Goal: Unclear

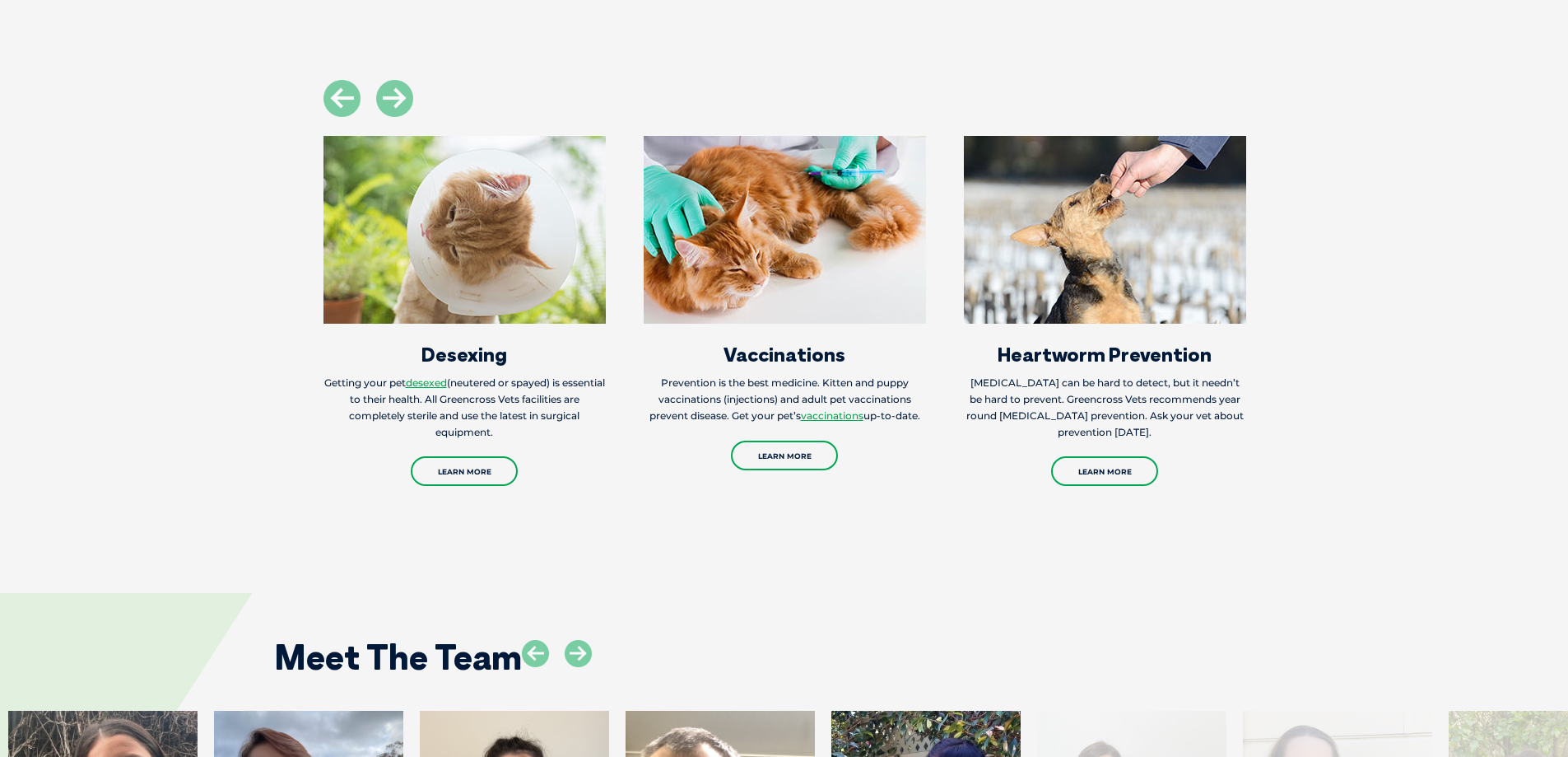
scroll to position [2037, 0]
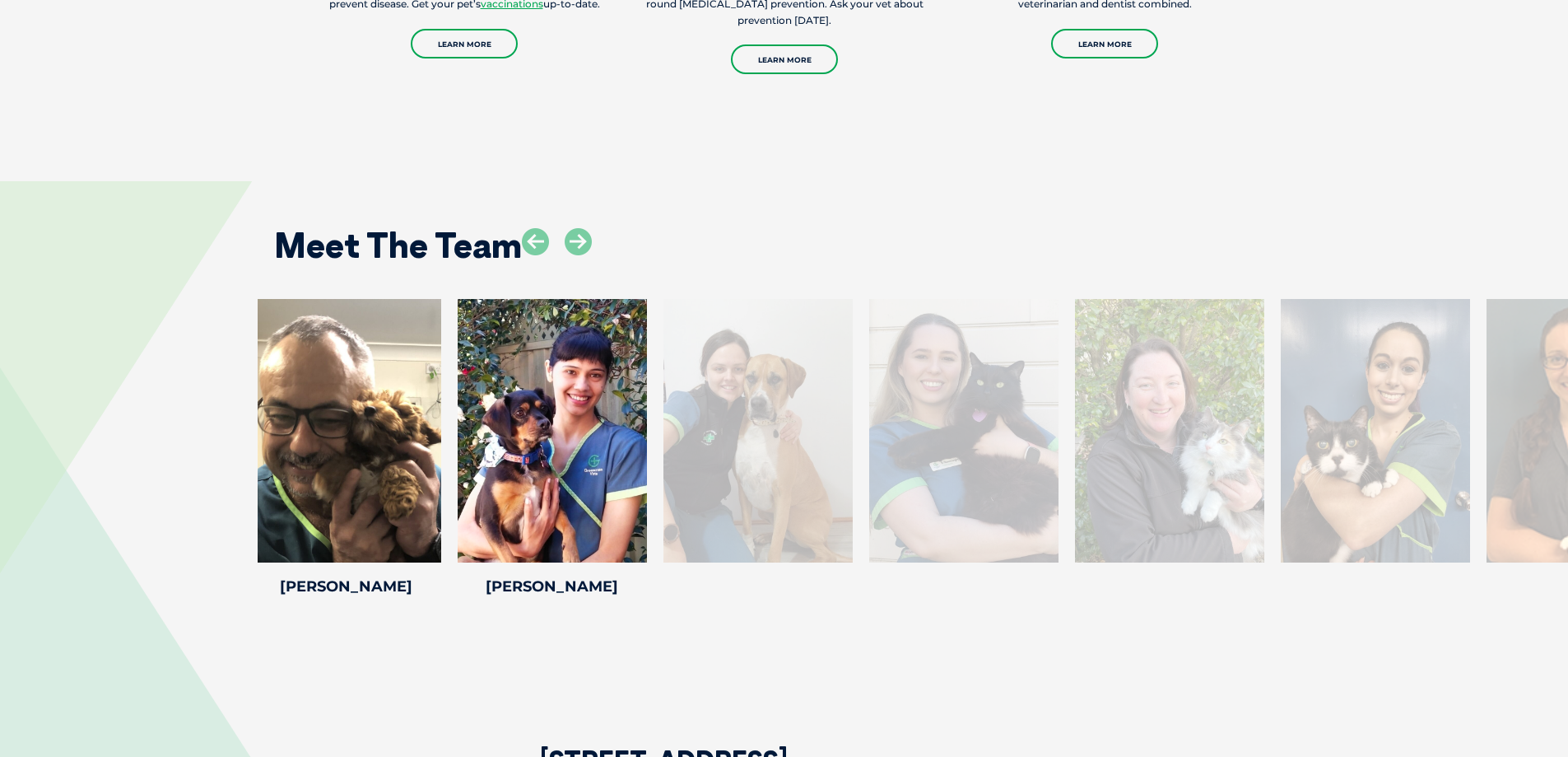
drag, startPoint x: 1321, startPoint y: 491, endPoint x: 801, endPoint y: 499, distance: 520.1
click at [801, 499] on div at bounding box center [758, 430] width 189 height 263
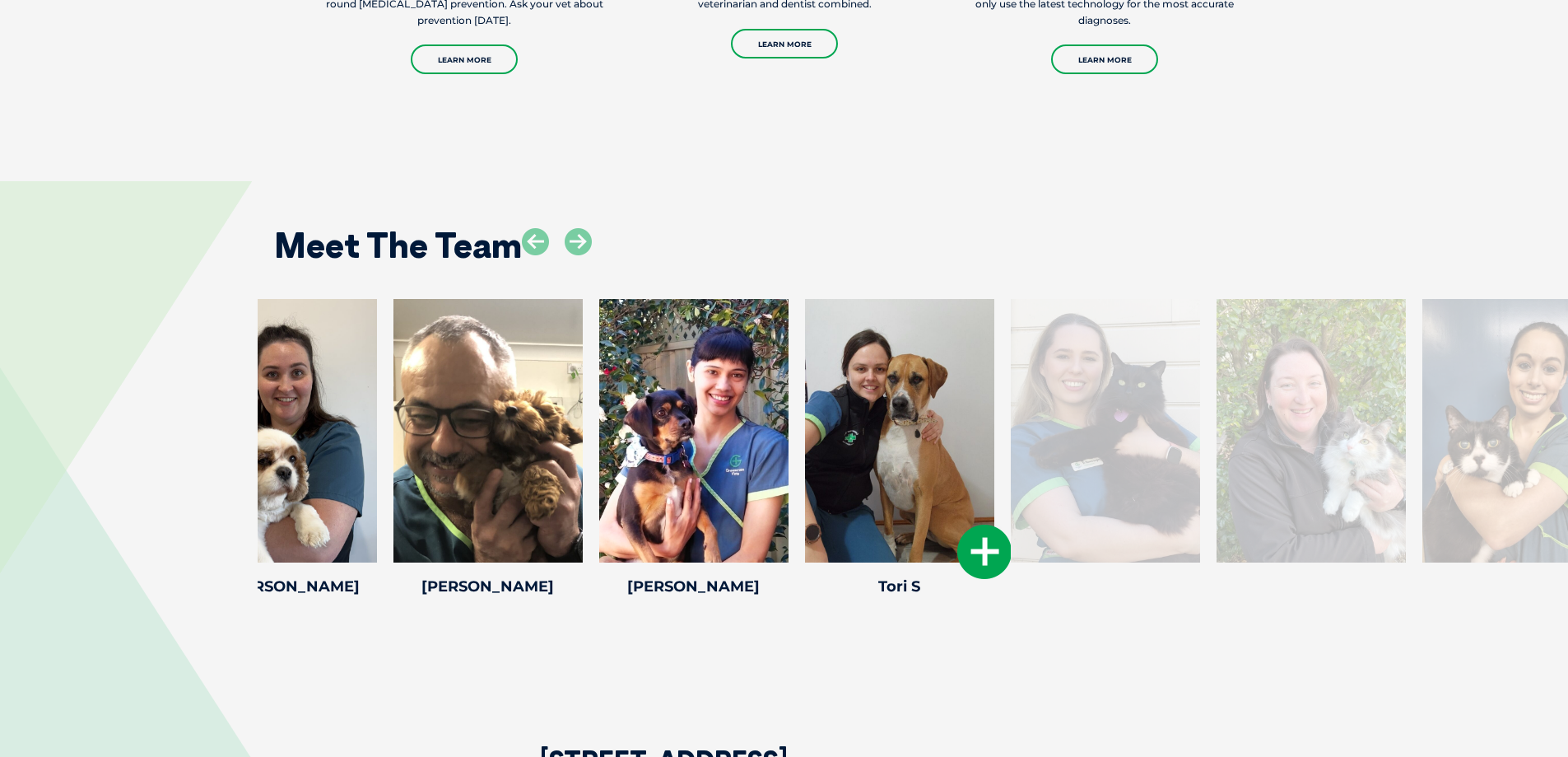
drag, startPoint x: 870, startPoint y: 489, endPoint x: 834, endPoint y: 496, distance: 36.7
click at [840, 494] on div at bounding box center [899, 430] width 189 height 263
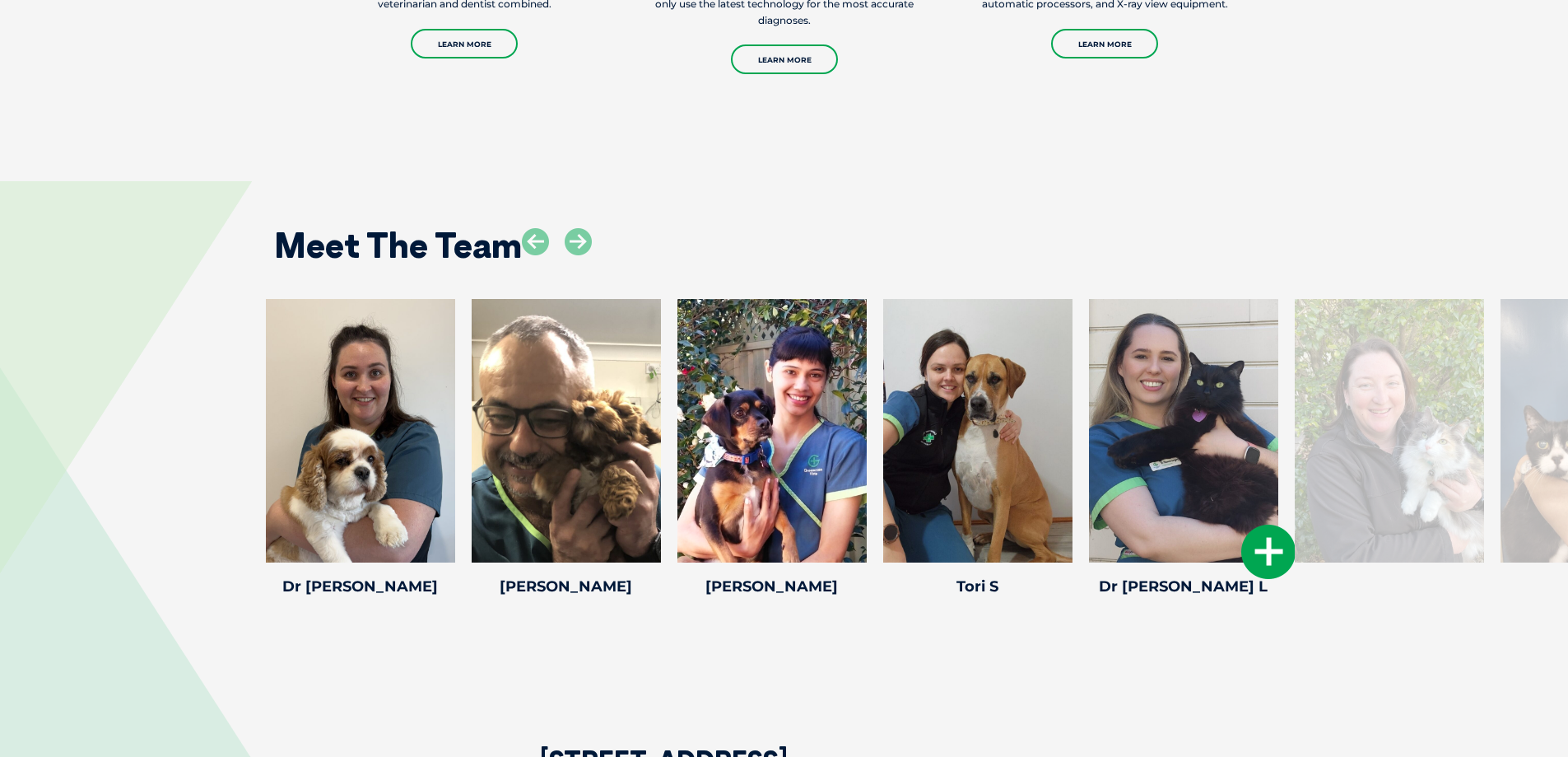
drag, startPoint x: 1154, startPoint y: 466, endPoint x: 897, endPoint y: 470, distance: 257.0
click at [1089, 469] on div at bounding box center [1183, 430] width 189 height 263
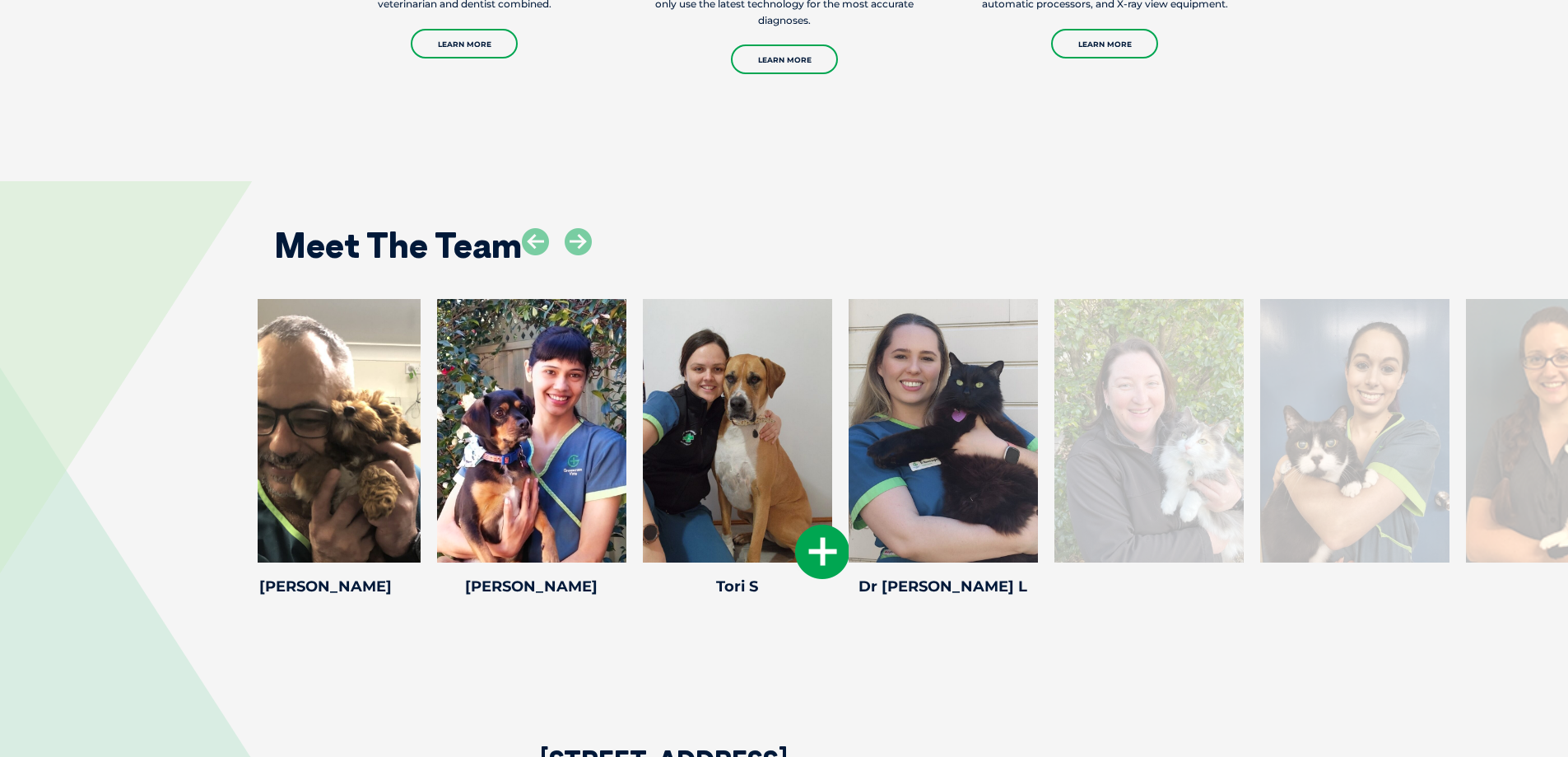
drag, startPoint x: 1009, startPoint y: 478, endPoint x: 550, endPoint y: 508, distance: 460.0
click at [643, 502] on div at bounding box center [737, 430] width 189 height 263
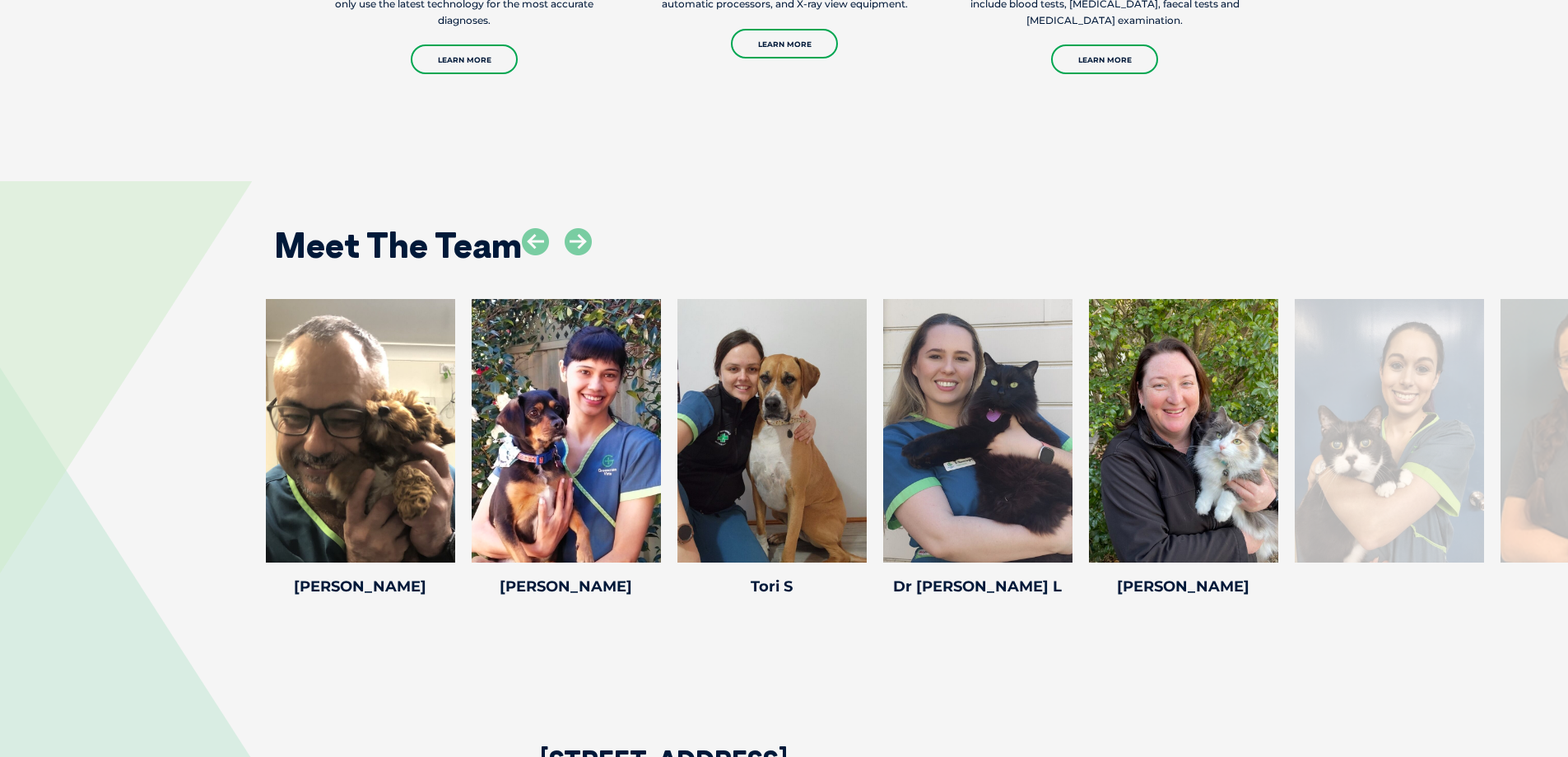
drag, startPoint x: 1461, startPoint y: 465, endPoint x: 1110, endPoint y: 432, distance: 352.5
click at [1287, 432] on div "[PERSON_NAME] [PERSON_NAME] Veterinary Nurse [PERSON_NAME] wanted to be a vet n…" at bounding box center [1389, 450] width 206 height 303
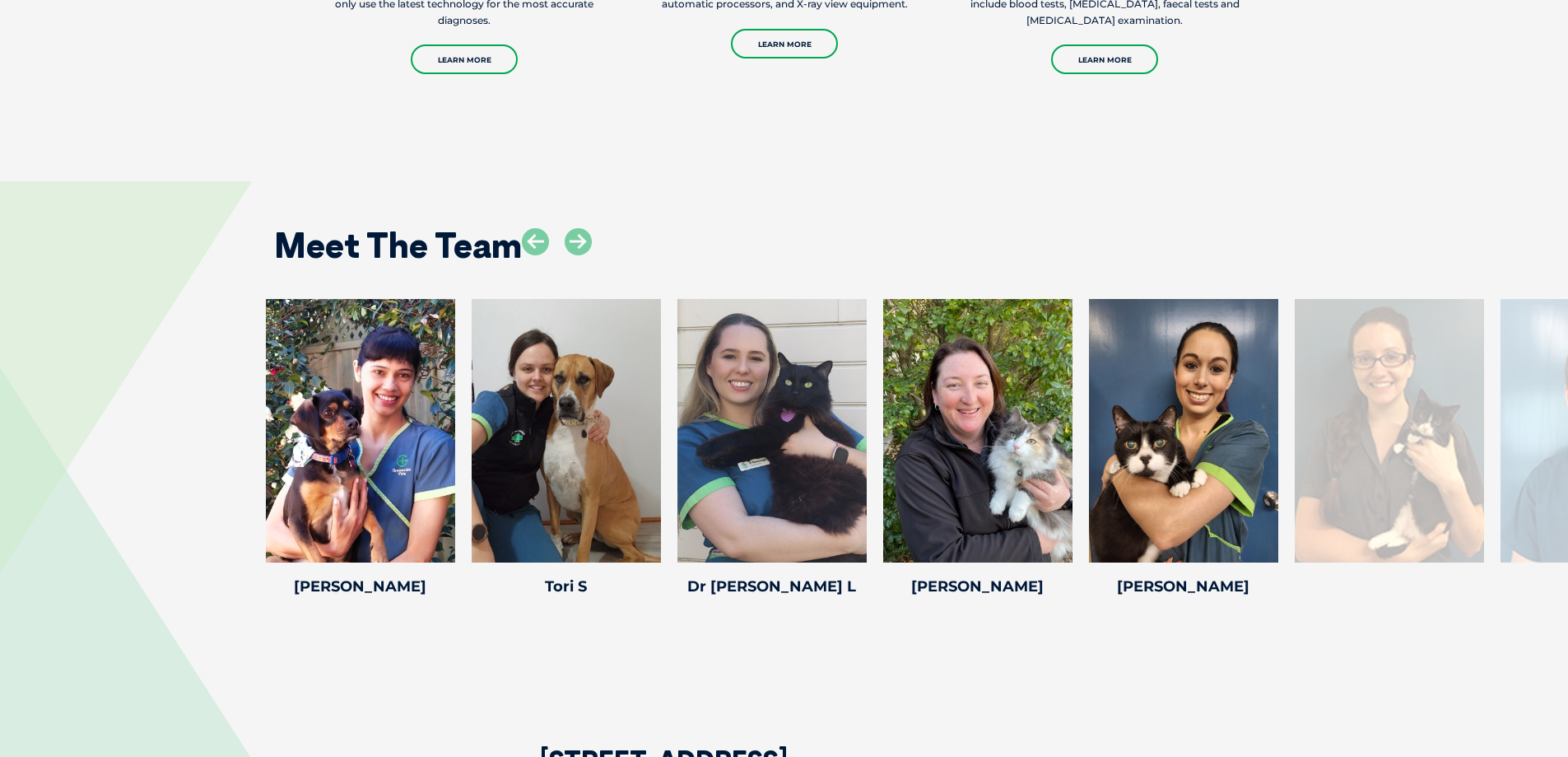
click at [1522, 425] on div at bounding box center [1595, 430] width 189 height 263
click at [1545, 424] on div at bounding box center [1595, 430] width 189 height 263
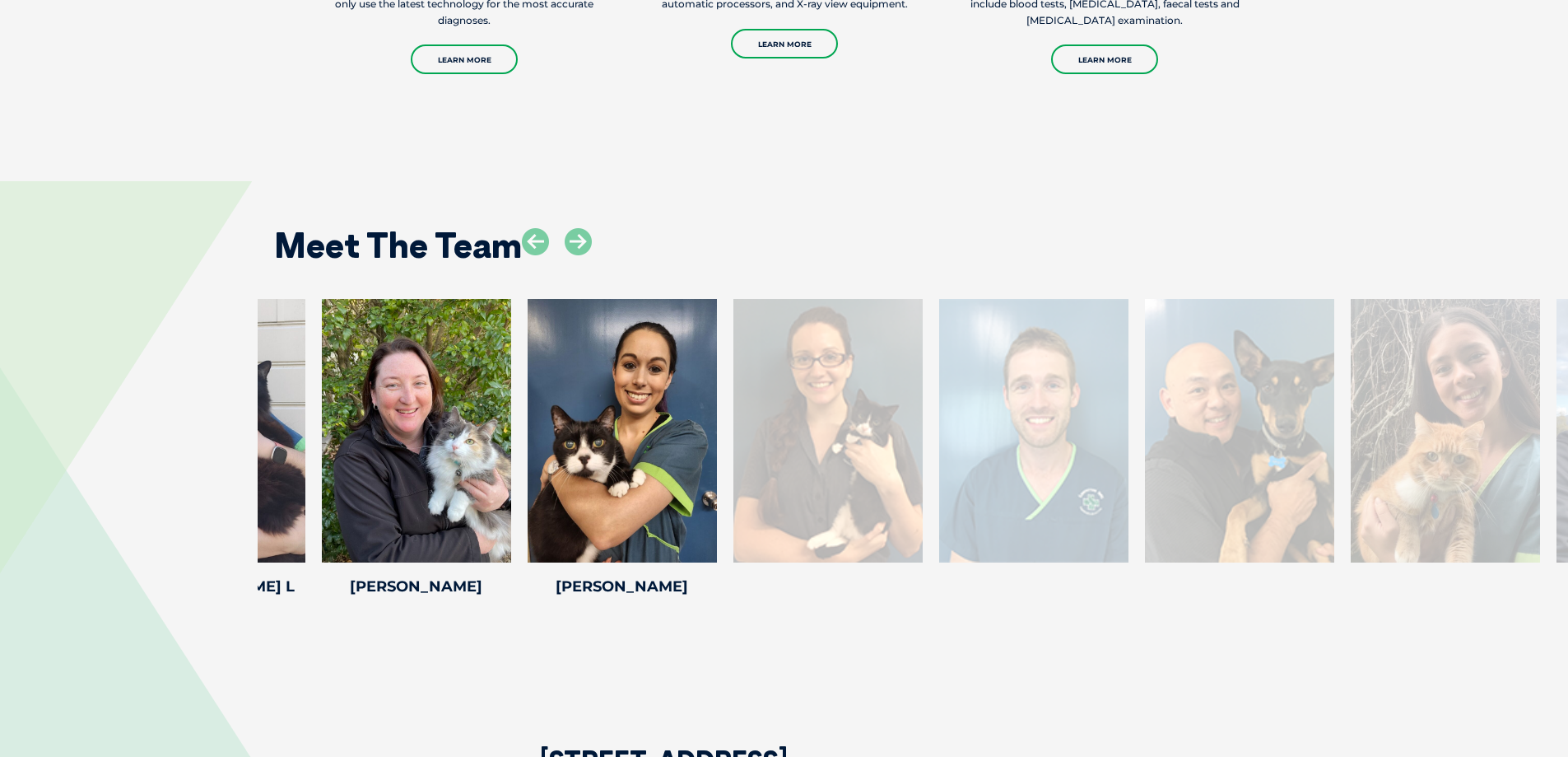
drag, startPoint x: 1401, startPoint y: 417, endPoint x: 828, endPoint y: 454, distance: 574.2
click at [831, 457] on div at bounding box center [828, 430] width 189 height 263
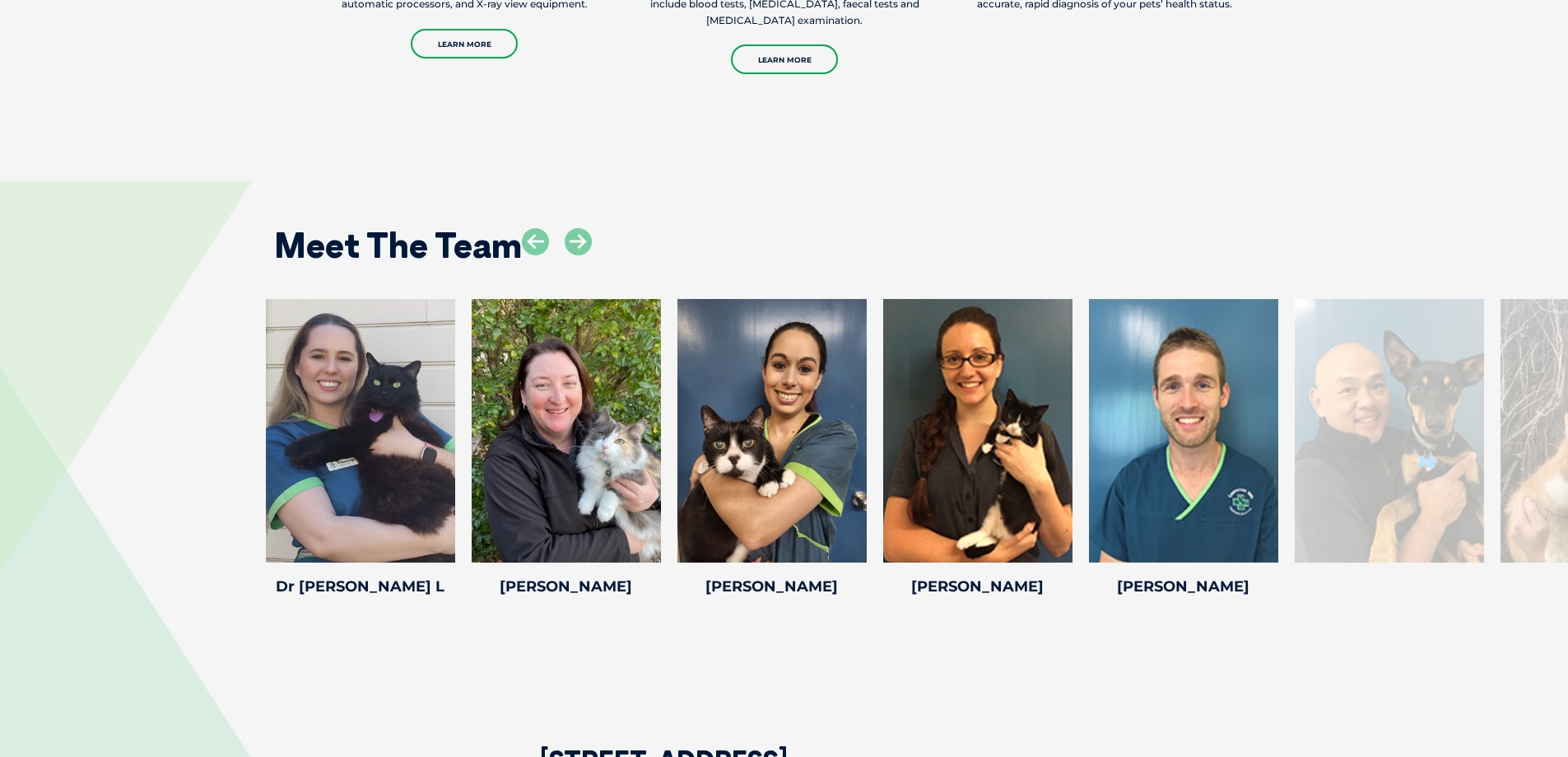
drag, startPoint x: 996, startPoint y: 464, endPoint x: 52, endPoint y: 479, distance: 944.1
click at [0, 479] on div "[PERSON_NAME] [PERSON_NAME] Practice Manager [PERSON_NAME] worked as a full tim…" at bounding box center [784, 450] width 1568 height 303
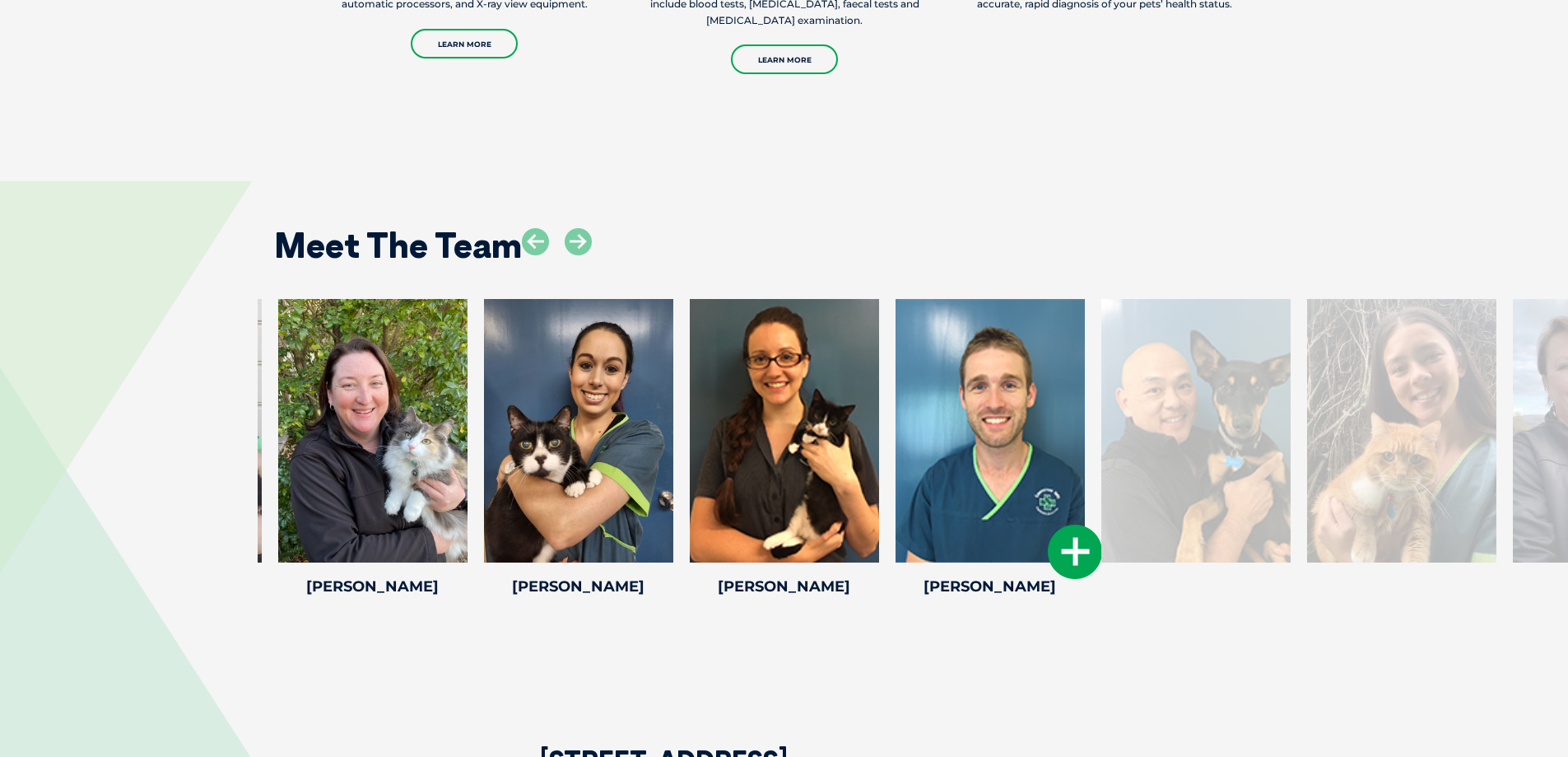
drag, startPoint x: 952, startPoint y: 470, endPoint x: 865, endPoint y: 488, distance: 88.8
click at [896, 488] on div at bounding box center [990, 430] width 189 height 263
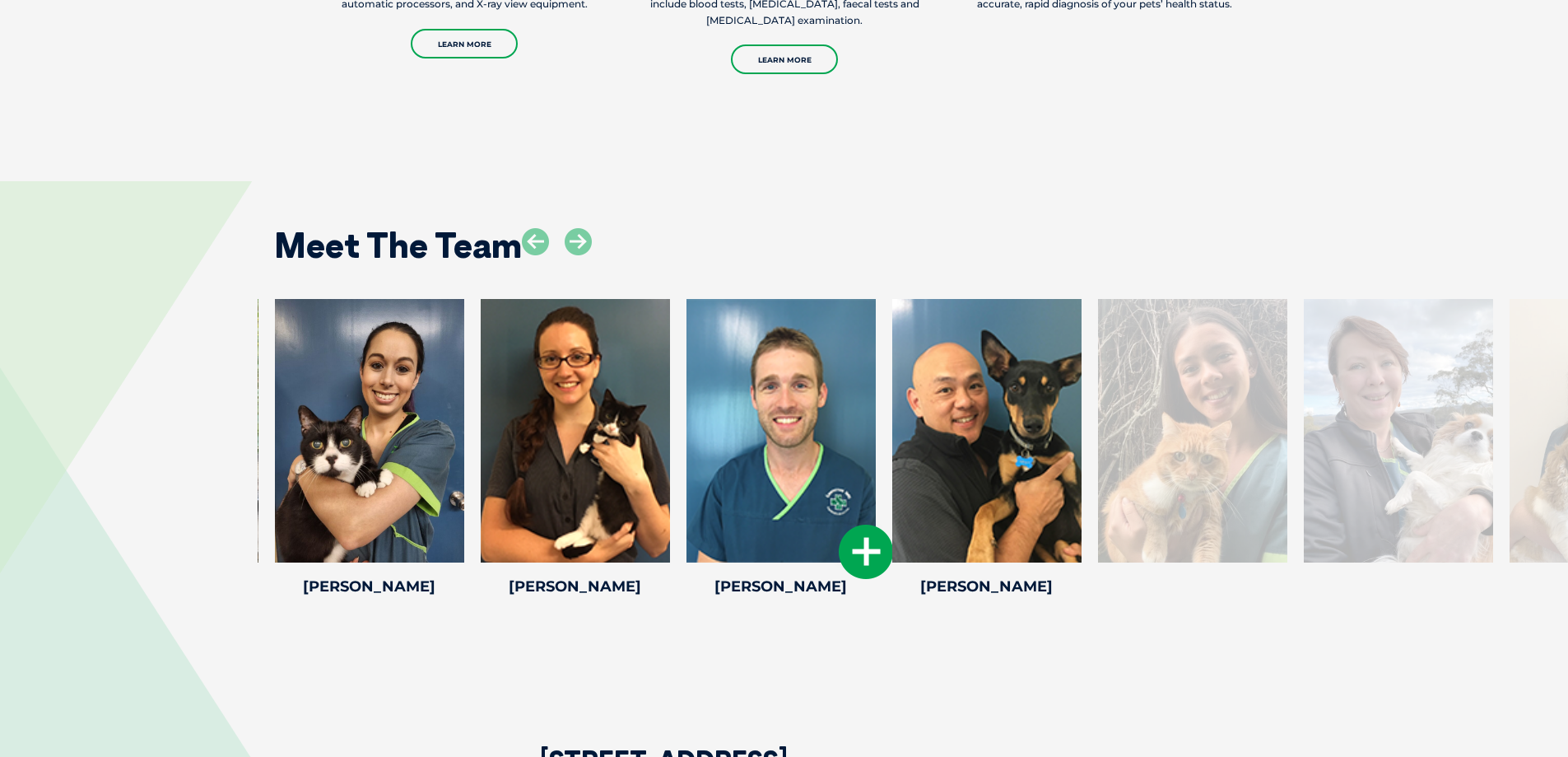
drag, startPoint x: 796, startPoint y: 484, endPoint x: 757, endPoint y: 490, distance: 39.5
click at [757, 490] on div at bounding box center [781, 430] width 189 height 263
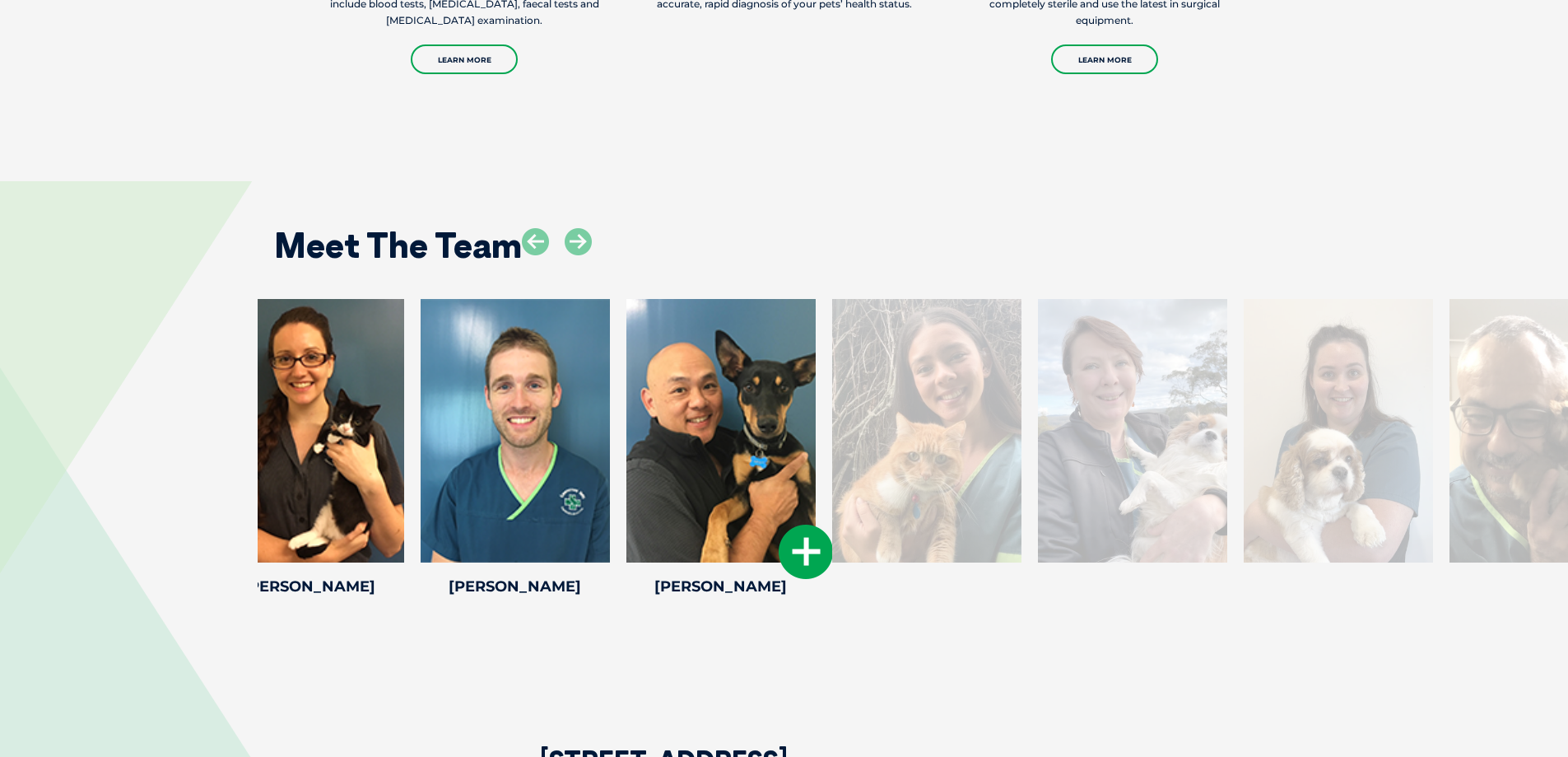
drag, startPoint x: 1162, startPoint y: 432, endPoint x: 744, endPoint y: 421, distance: 418.1
click at [744, 421] on div at bounding box center [721, 430] width 189 height 263
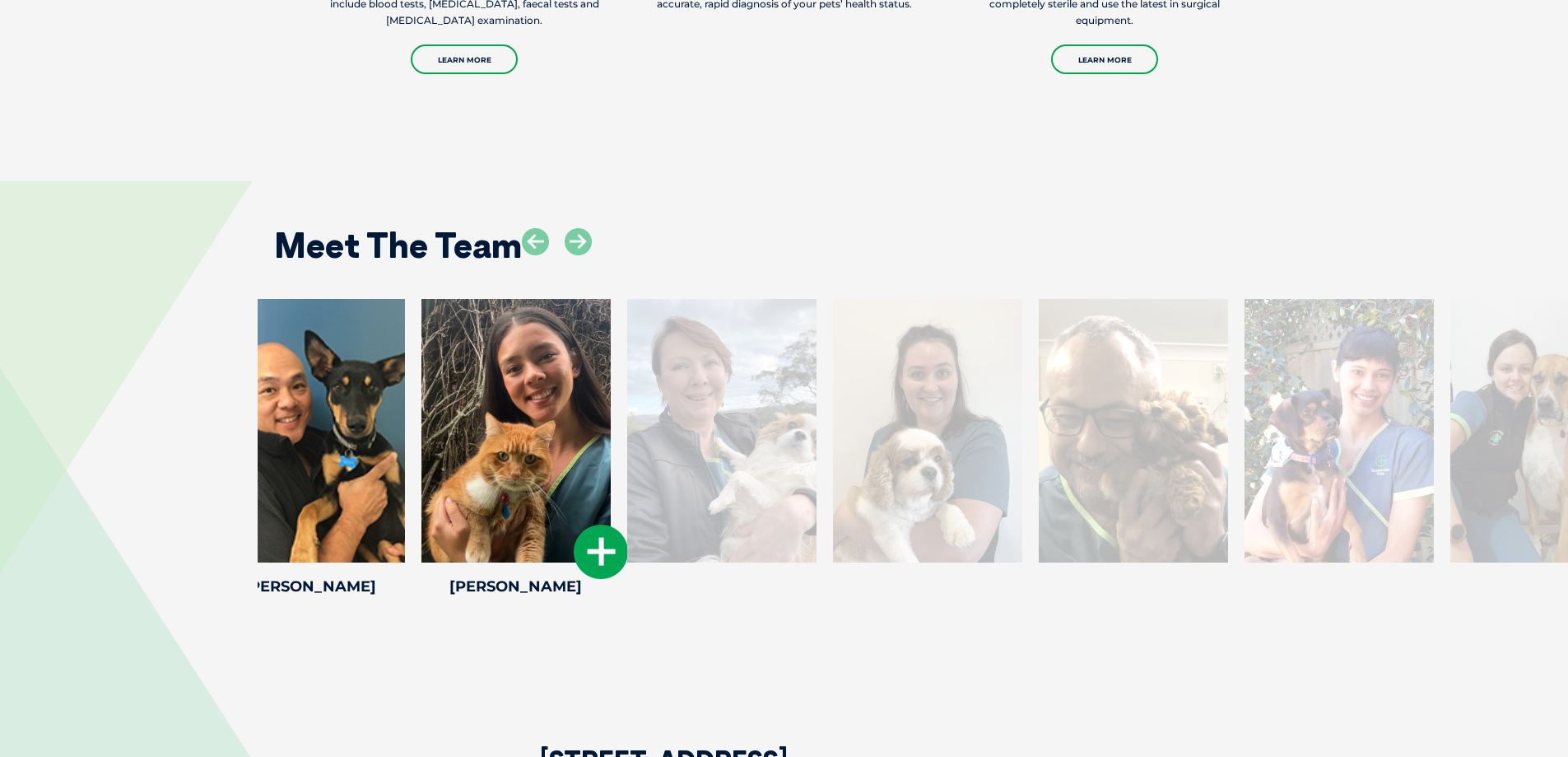
drag, startPoint x: 1121, startPoint y: 417, endPoint x: 569, endPoint y: 419, distance: 552.0
click at [569, 419] on div at bounding box center [515, 430] width 189 height 263
